Goal: Information Seeking & Learning: Learn about a topic

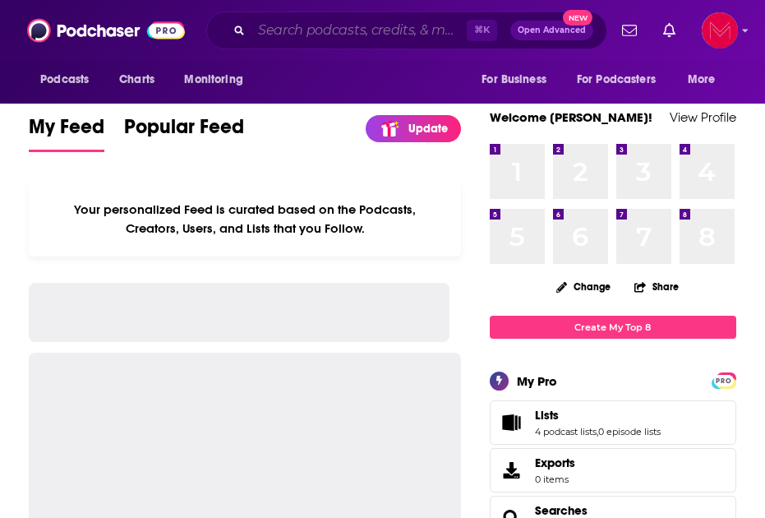
click at [349, 29] on input "Search podcasts, credits, & more..." at bounding box center [359, 30] width 215 height 26
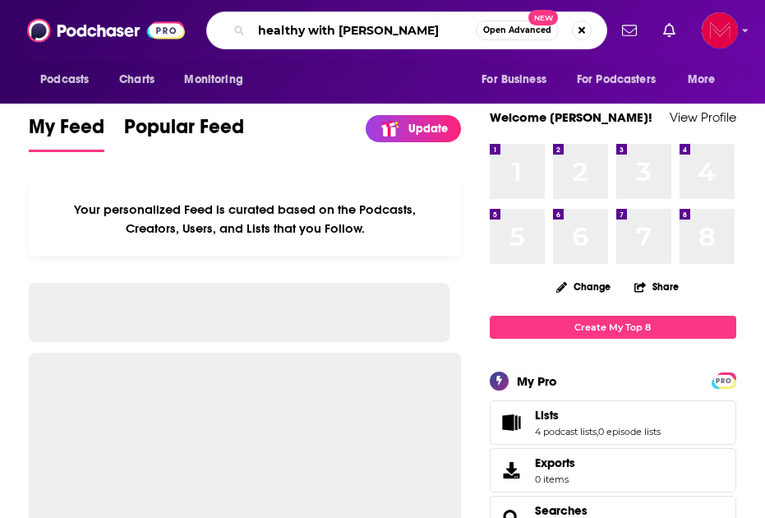
type input "healthy with [PERSON_NAME]"
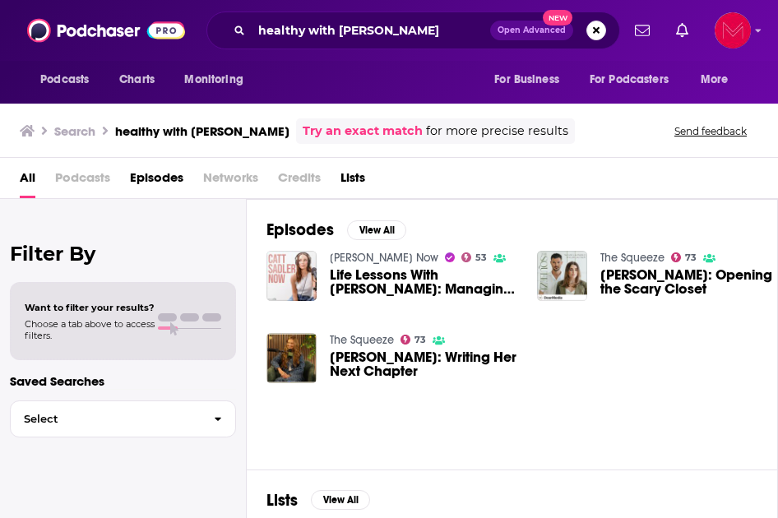
click at [639, 256] on link "The Squeeze" at bounding box center [632, 258] width 64 height 14
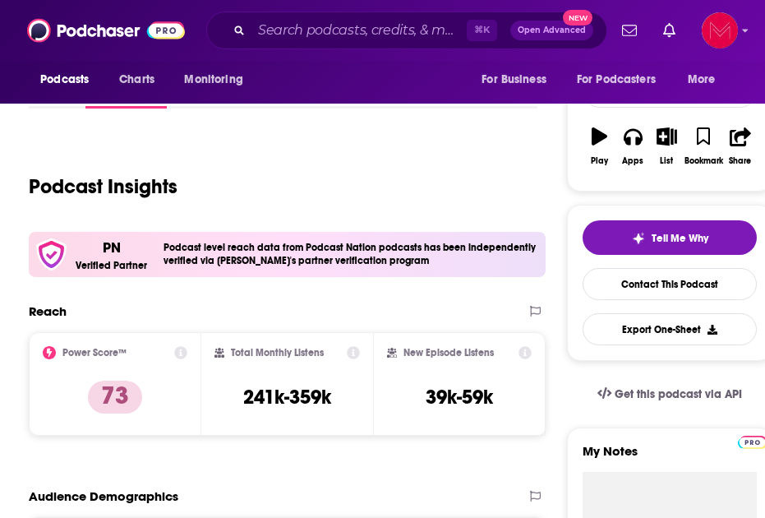
scroll to position [133, 0]
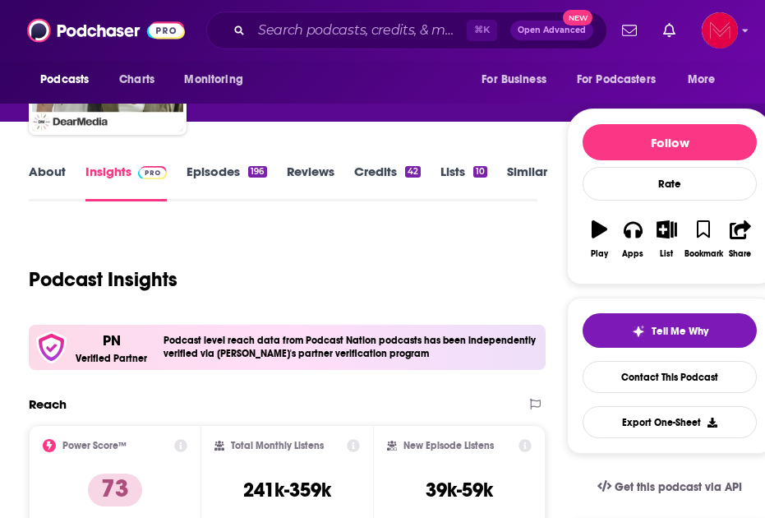
click at [47, 172] on link "About" at bounding box center [47, 183] width 37 height 38
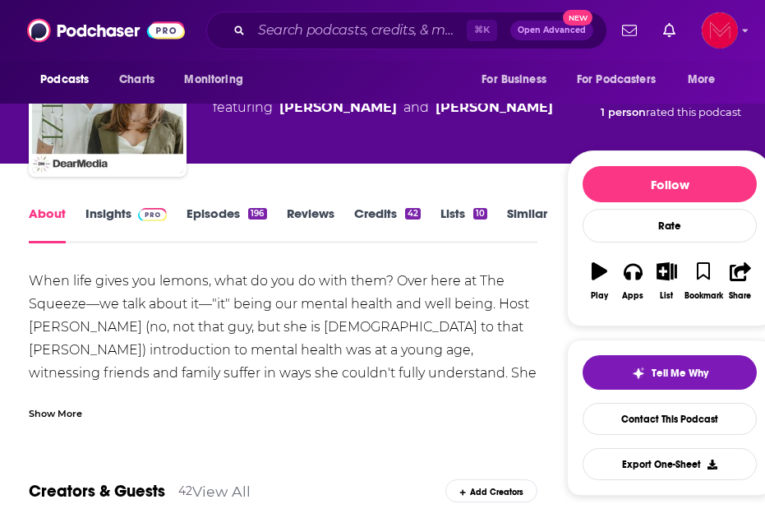
scroll to position [94, 0]
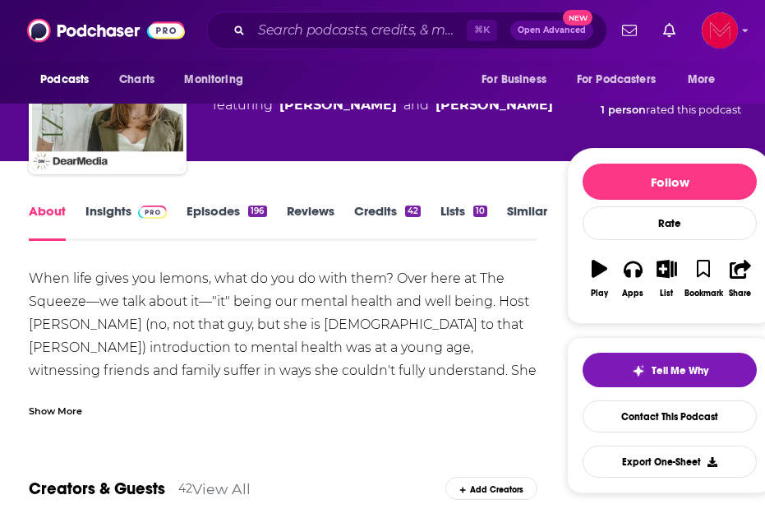
click at [73, 409] on div "Show More" at bounding box center [55, 410] width 53 height 16
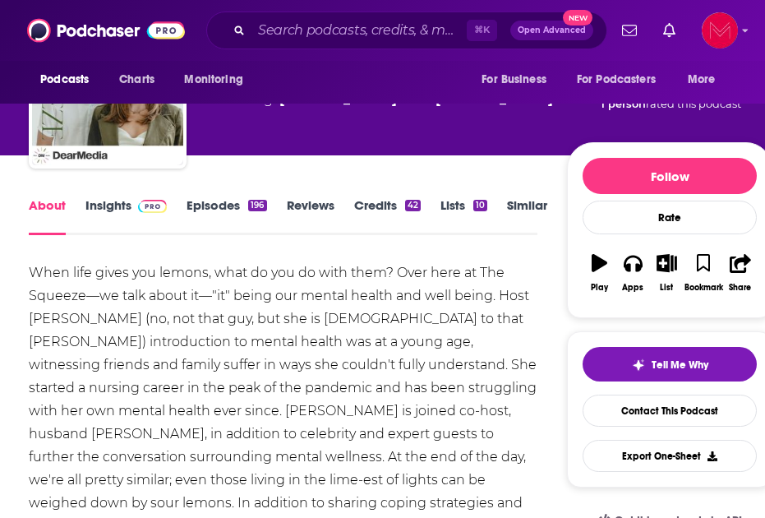
scroll to position [0, 0]
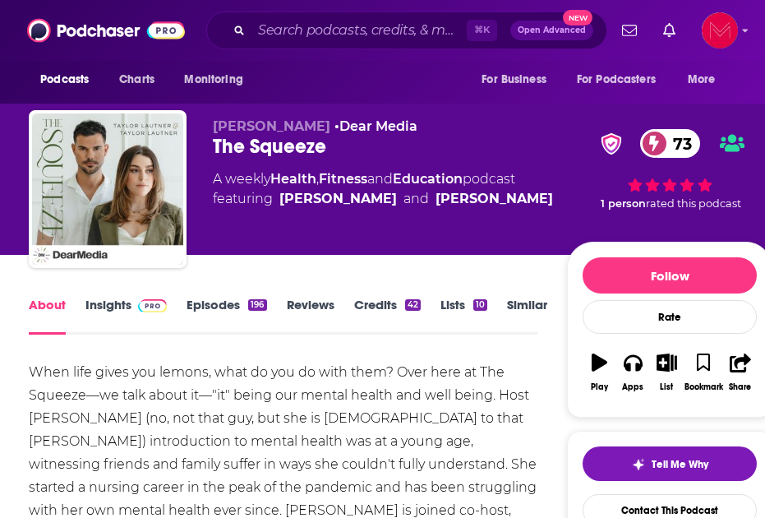
click at [231, 305] on link "Episodes 196" at bounding box center [227, 316] width 80 height 38
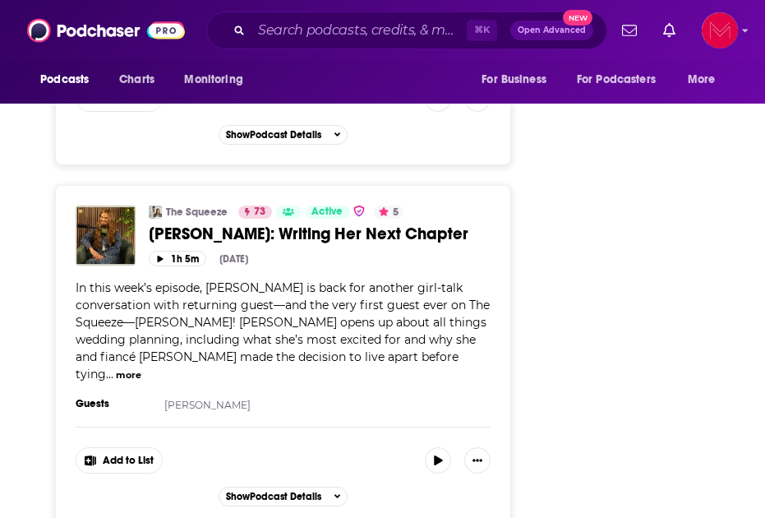
scroll to position [2422, 0]
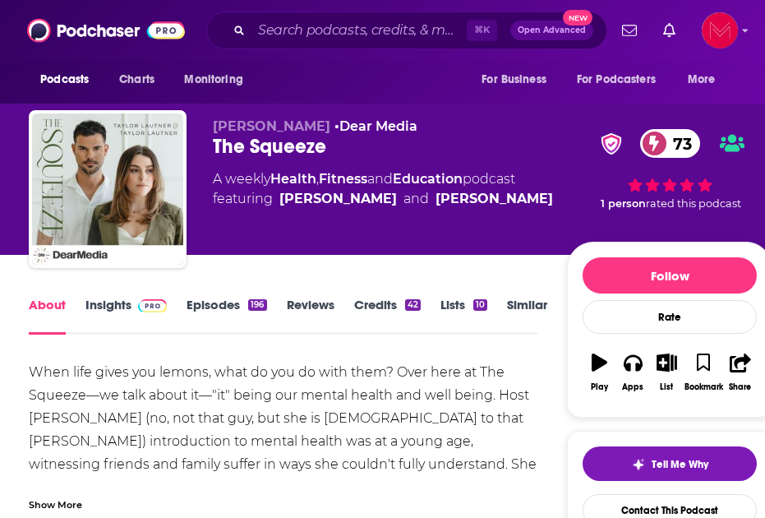
click at [116, 306] on link "Insights" at bounding box center [125, 316] width 81 height 38
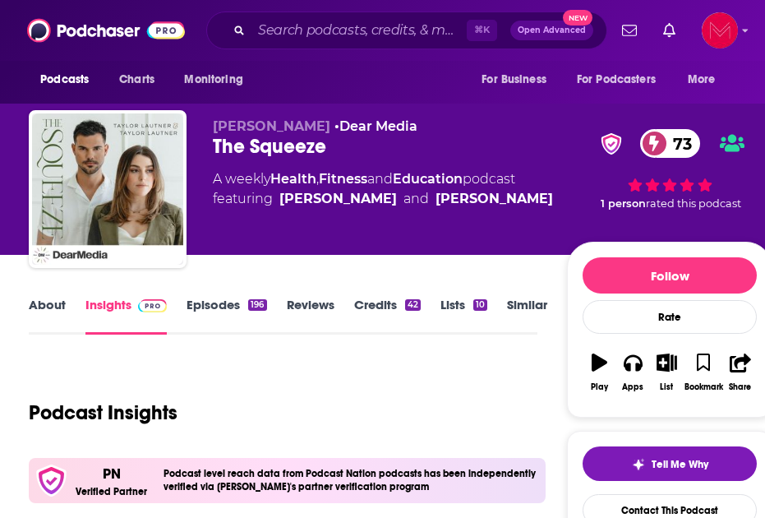
click at [45, 303] on link "About" at bounding box center [47, 316] width 37 height 38
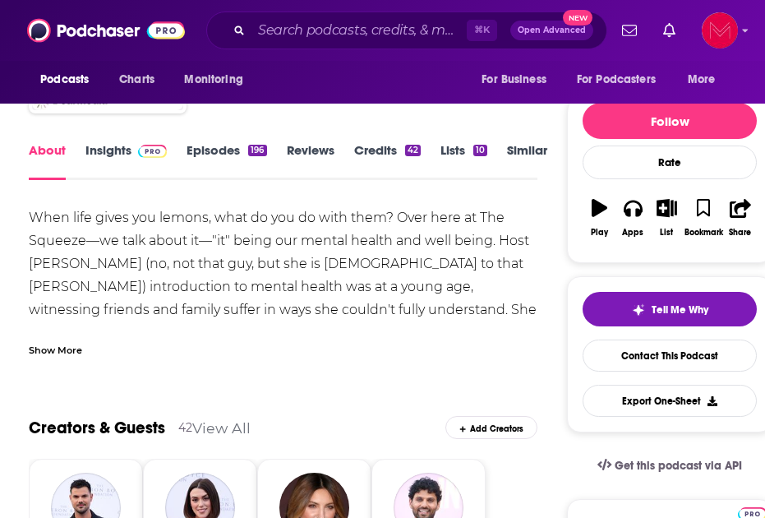
scroll to position [155, 0]
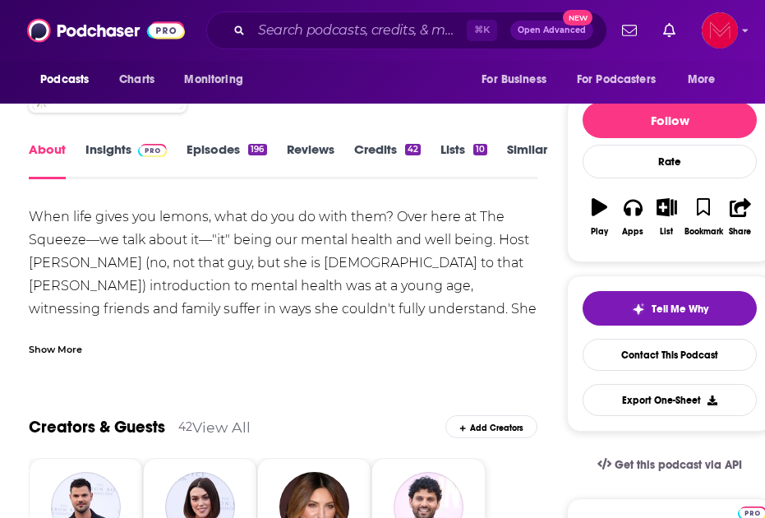
click at [62, 351] on div "Show More" at bounding box center [55, 348] width 53 height 16
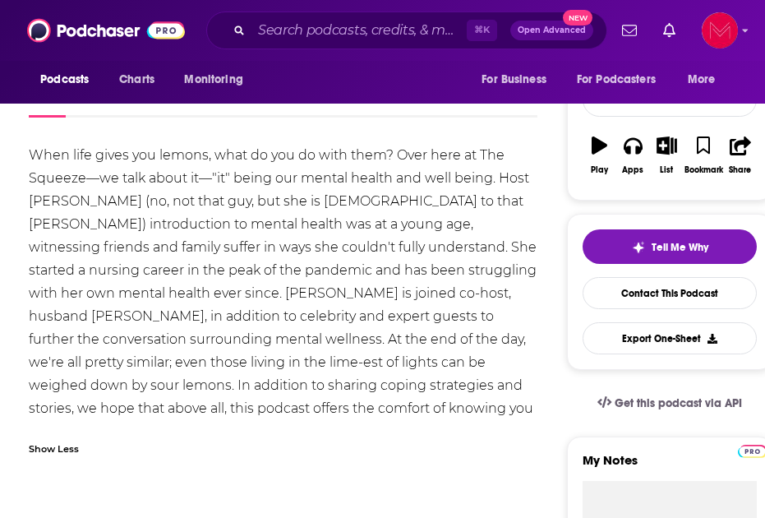
scroll to position [218, 0]
